Goal: Information Seeking & Learning: Check status

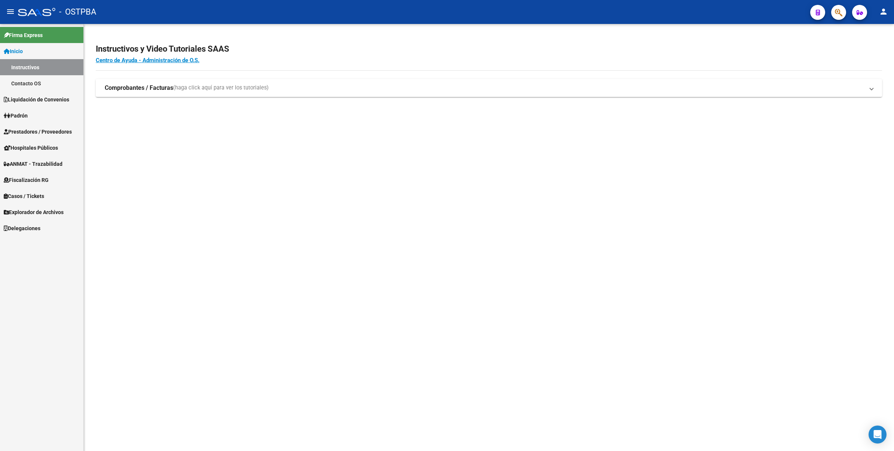
click at [34, 178] on span "Fiscalización RG" at bounding box center [26, 180] width 45 height 8
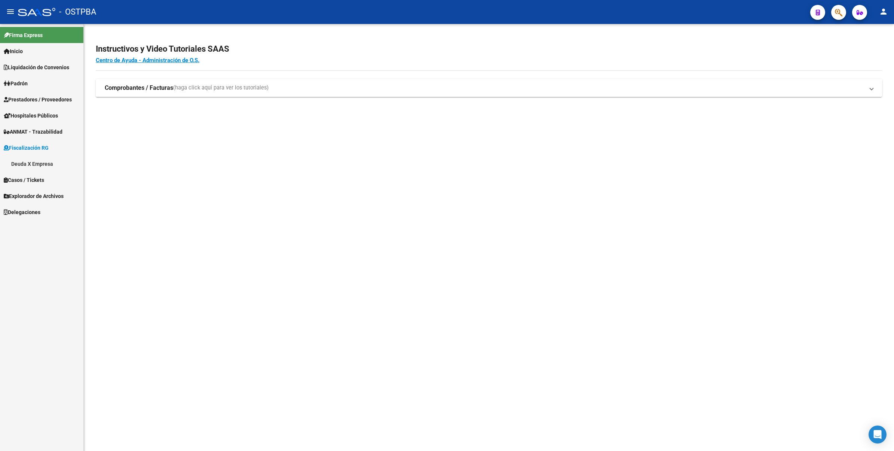
click at [43, 164] on link "Deuda X Empresa" at bounding box center [41, 164] width 83 height 16
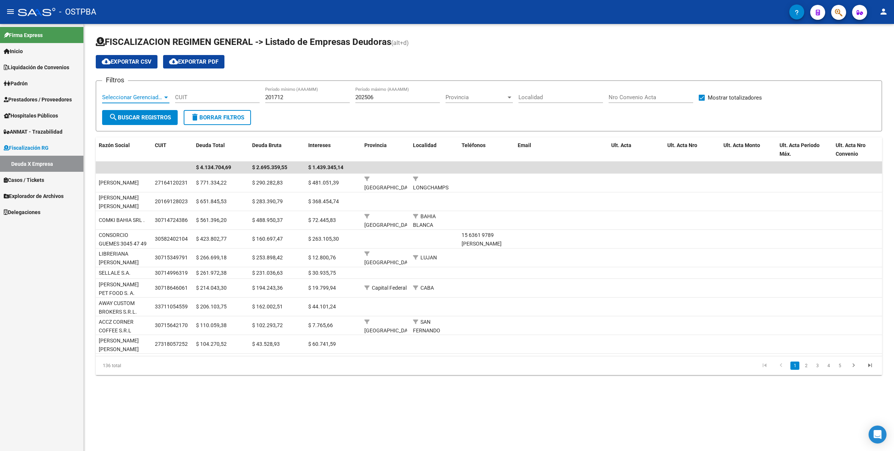
click at [160, 94] on span "Seleccionar Gerenciador" at bounding box center [132, 97] width 61 height 7
click at [154, 131] on span "D88 - MP Salud" at bounding box center [145, 130] width 87 height 17
click at [154, 111] on button "search Buscar Registros" at bounding box center [140, 117] width 76 height 15
drag, startPoint x: 311, startPoint y: 97, endPoint x: 206, endPoint y: 90, distance: 105.7
click at [206, 90] on div "Filtros D88 - MP Salud Seleccionar Gerenciador CUIT 201712 Período mínimo (AAAA…" at bounding box center [488, 98] width 773 height 23
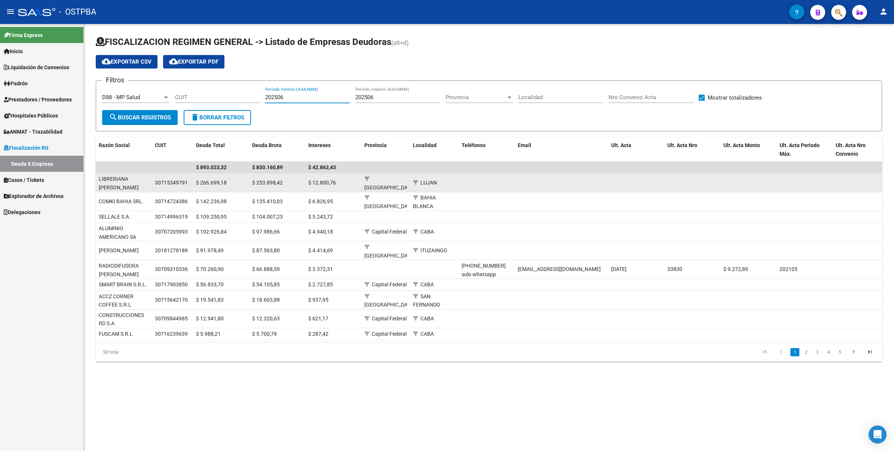
drag, startPoint x: 116, startPoint y: 181, endPoint x: 158, endPoint y: 182, distance: 41.9
click at [116, 182] on div "LIBRERIANA [PERSON_NAME] S.A." at bounding box center [124, 187] width 50 height 25
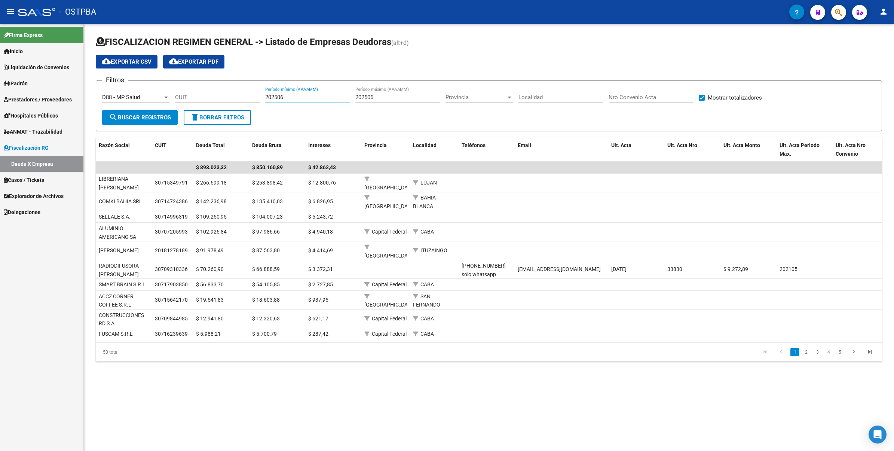
drag, startPoint x: 307, startPoint y: 96, endPoint x: 187, endPoint y: 89, distance: 120.2
click at [190, 89] on div "Filtros D88 - MP Salud Seleccionar Gerenciador CUIT 202506 Período mínimo (AAAA…" at bounding box center [488, 98] width 773 height 23
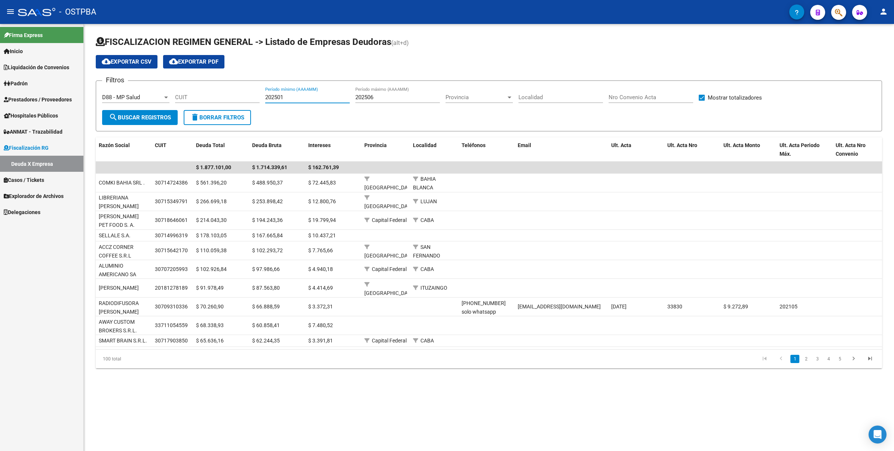
type input "202501"
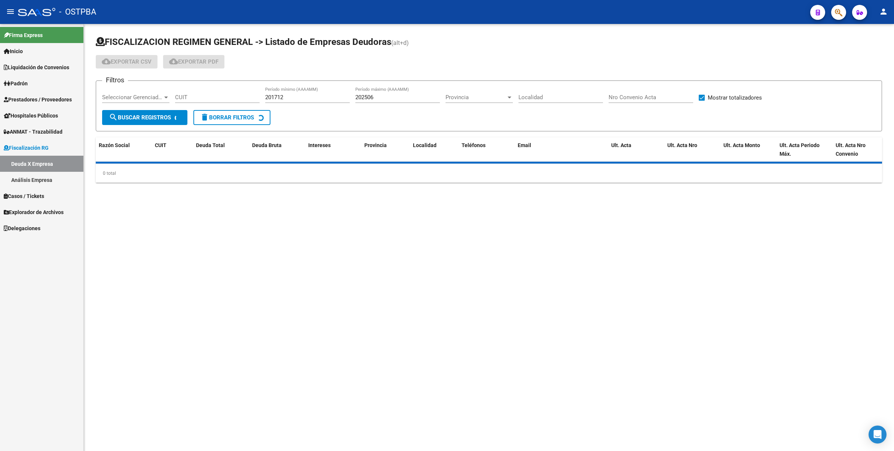
click at [34, 181] on link "Análisis Empresa" at bounding box center [41, 180] width 83 height 16
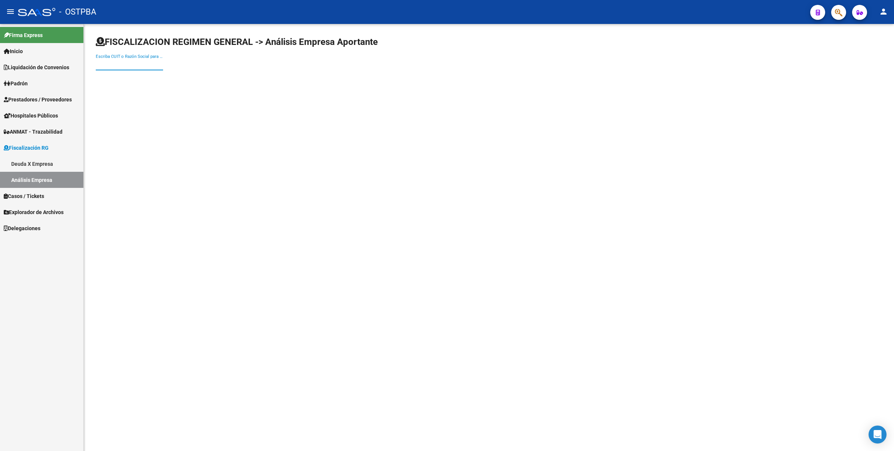
click at [118, 62] on input "Escriba CUIT o Razón Social para buscar" at bounding box center [129, 64] width 67 height 7
